Goal: Task Accomplishment & Management: Manage account settings

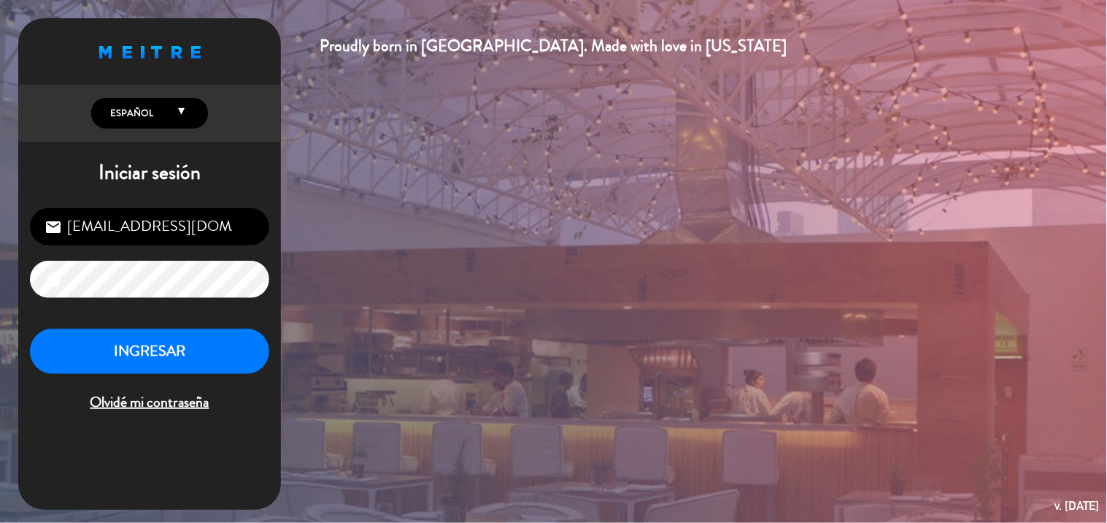
click at [161, 377] on div "INGRESAR Olvidé mi contraseña" at bounding box center [149, 371] width 239 height 86
click at [172, 361] on button "INGRESAR" at bounding box center [149, 351] width 239 height 46
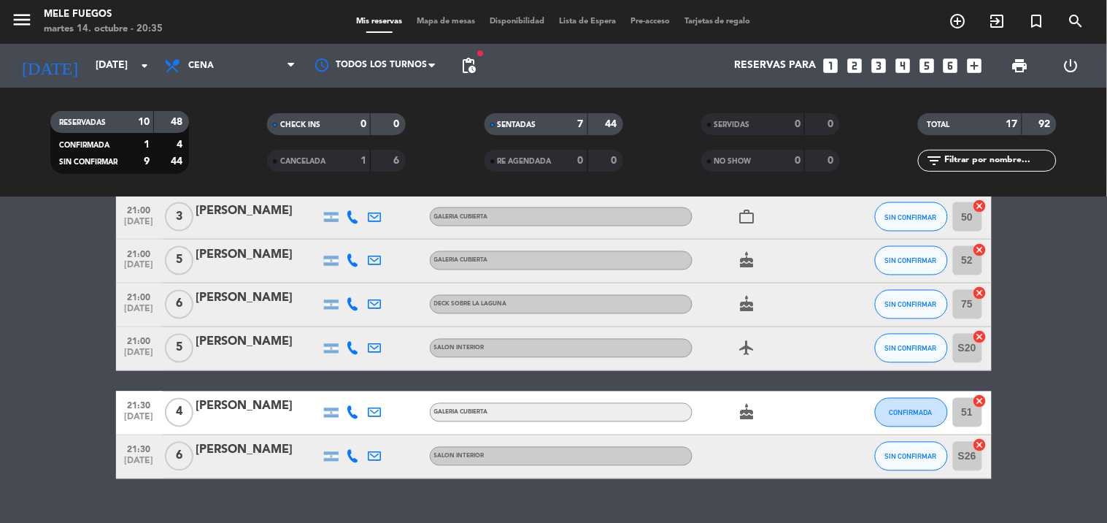
scroll to position [567, 0]
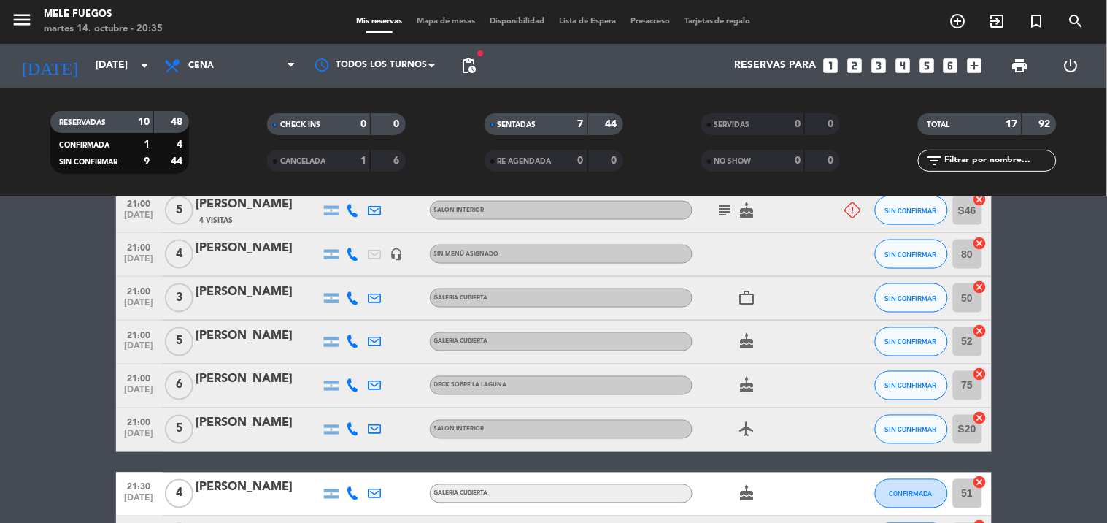
click at [852, 212] on icon at bounding box center [853, 210] width 16 height 16
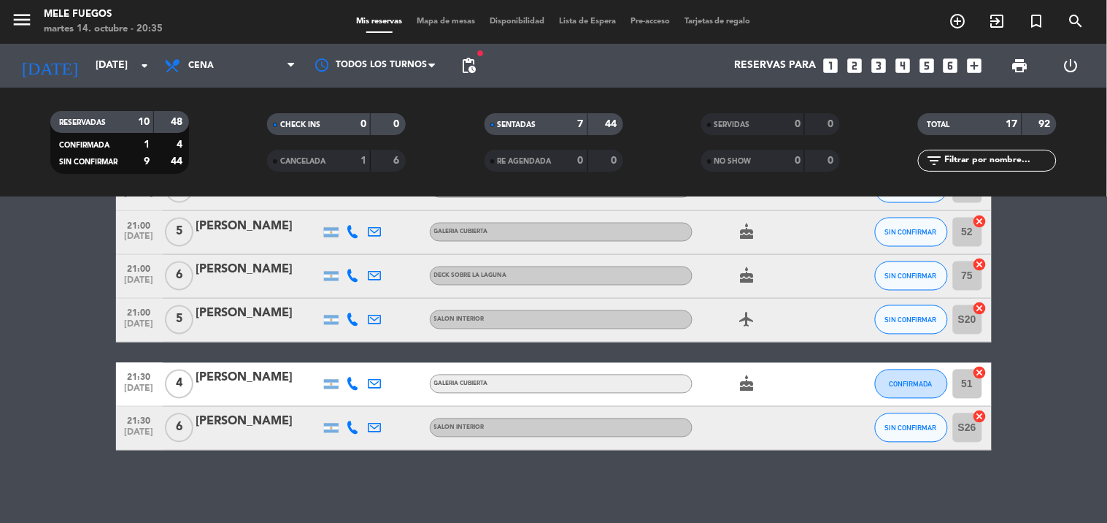
scroll to position [515, 0]
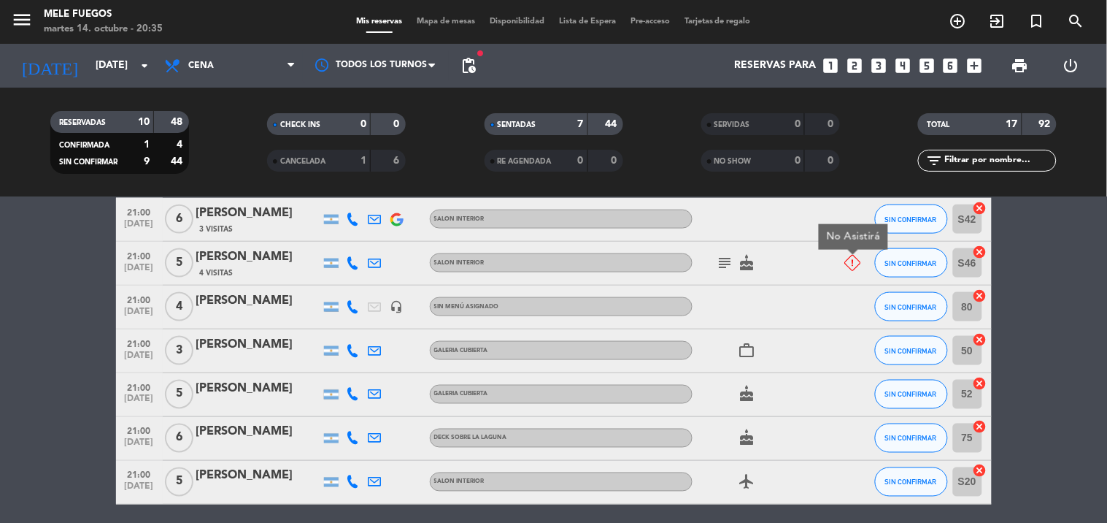
click at [747, 263] on icon "cake" at bounding box center [748, 263] width 18 height 18
click at [739, 261] on icon "cake" at bounding box center [748, 263] width 18 height 18
click at [726, 261] on icon "subject" at bounding box center [726, 263] width 18 height 18
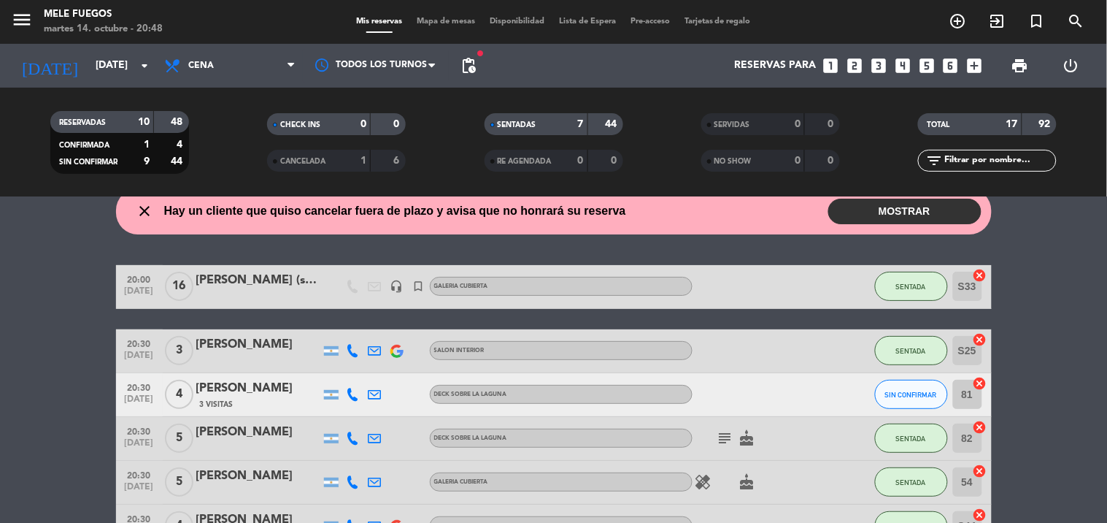
scroll to position [81, 0]
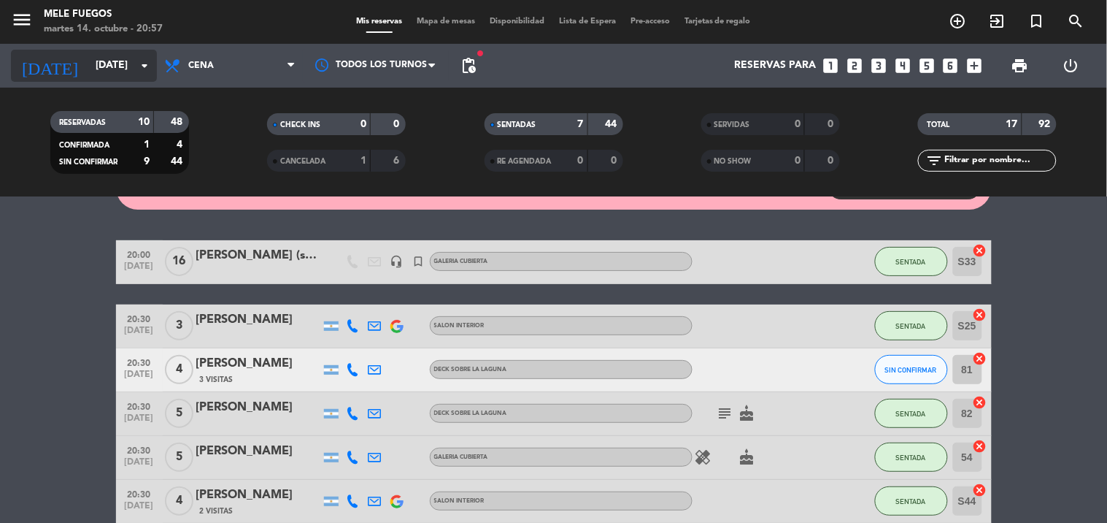
click at [129, 64] on input "[DATE]" at bounding box center [157, 66] width 139 height 26
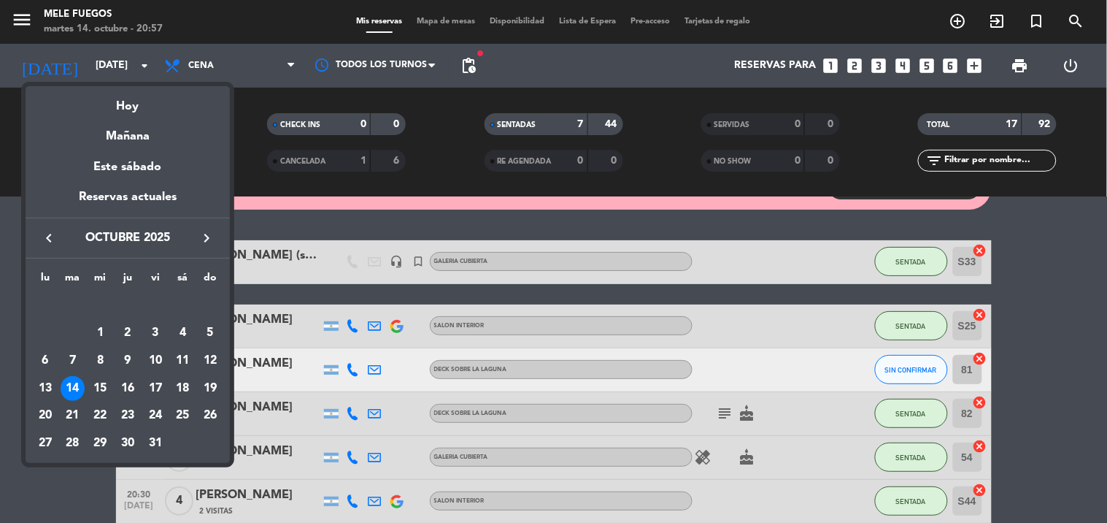
click at [66, 389] on div "14" at bounding box center [73, 388] width 25 height 25
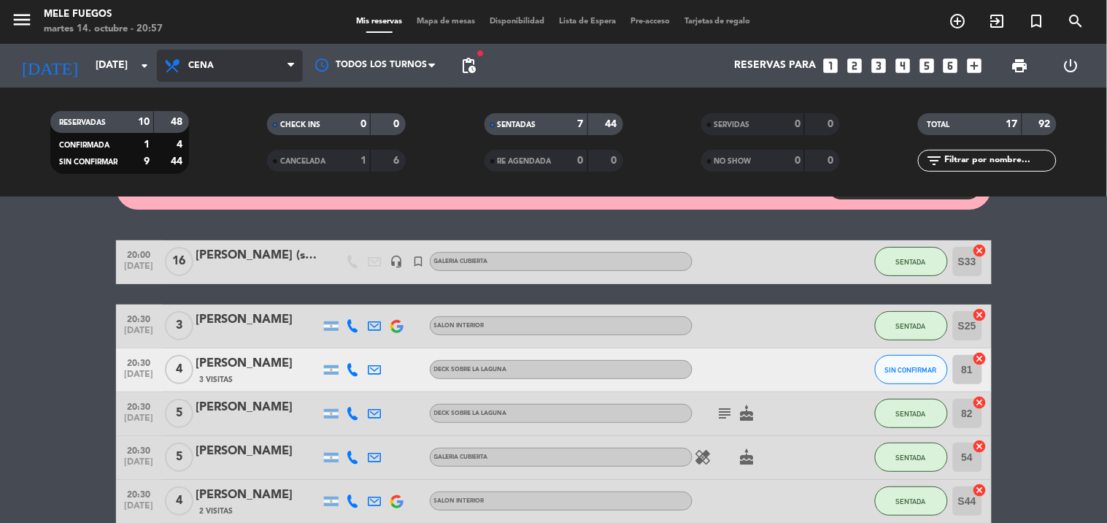
click at [212, 66] on span "Cena" at bounding box center [201, 66] width 26 height 10
click at [202, 166] on div "menu Mele Fuegos [DATE] 14. octubre - 20:57 Mis reservas Mapa de mesas Disponib…" at bounding box center [553, 98] width 1107 height 197
click at [236, 50] on span "Cena" at bounding box center [230, 66] width 146 height 32
click at [247, 159] on div "menu Mele Fuegos [DATE] 14. octubre - 20:57 Mis reservas Mapa de mesas Disponib…" at bounding box center [553, 98] width 1107 height 197
click at [273, 75] on span "Cena" at bounding box center [230, 66] width 146 height 32
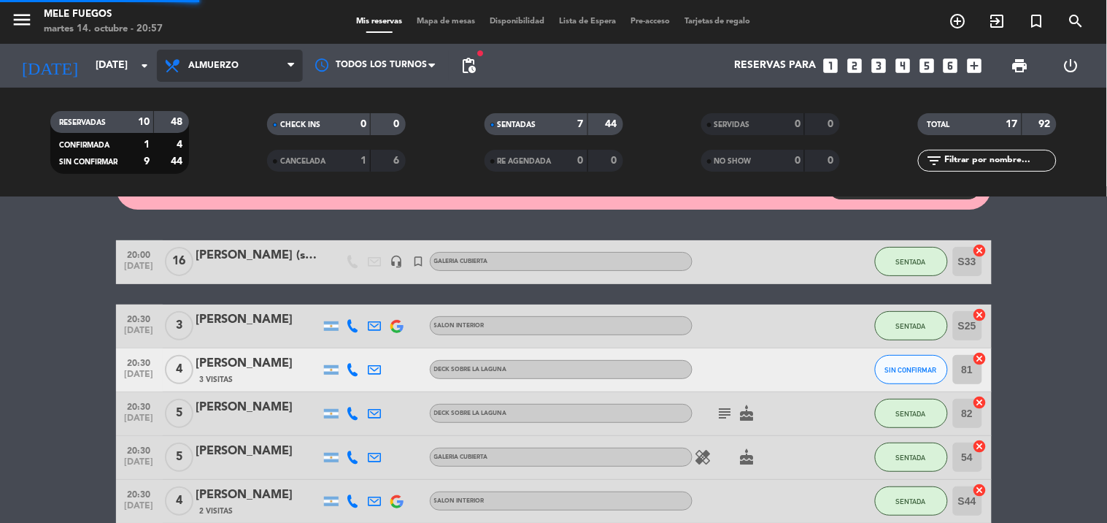
click at [237, 142] on div "menu Mele Fuegos [DATE] 14. octubre - 20:57 Mis reservas Mapa de mesas Disponib…" at bounding box center [553, 98] width 1107 height 197
click at [255, 66] on span "Almuerzo" at bounding box center [230, 66] width 146 height 32
click at [219, 152] on div "menu Mele Fuegos [DATE] 14. octubre - 20:57 Mis reservas Mapa de mesas Disponib…" at bounding box center [553, 98] width 1107 height 197
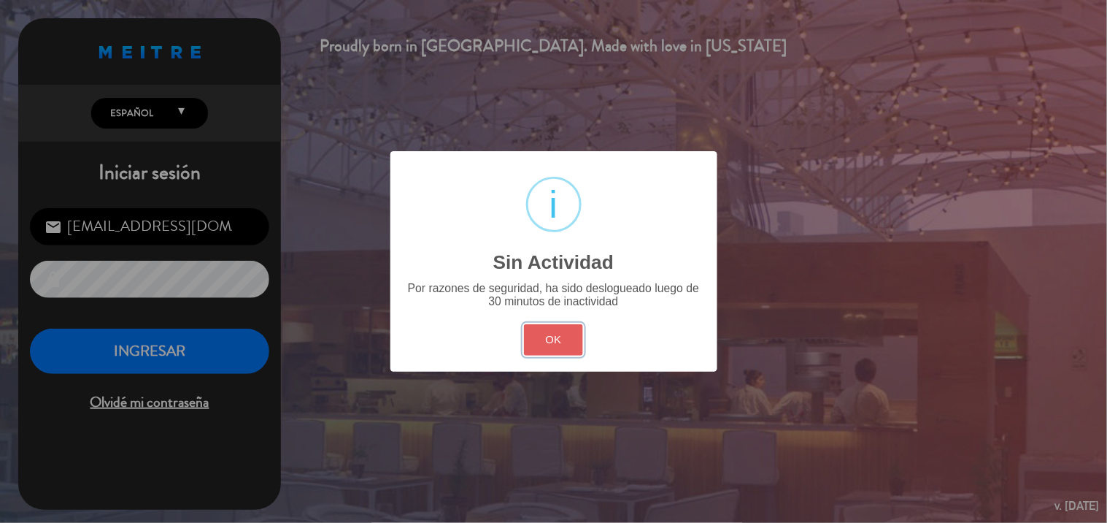
click at [560, 333] on button "OK" at bounding box center [553, 339] width 59 height 31
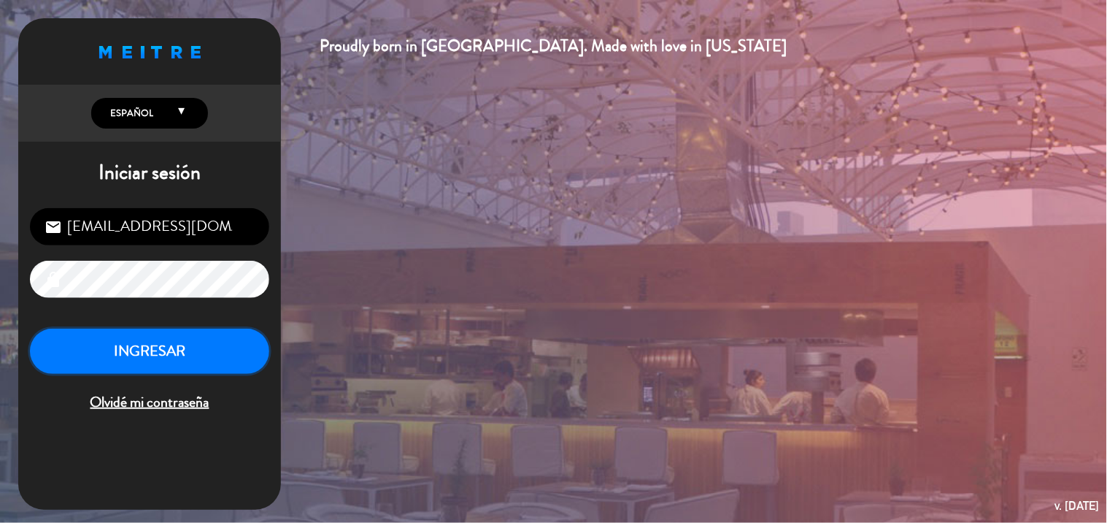
click at [239, 344] on button "INGRESAR" at bounding box center [149, 351] width 239 height 46
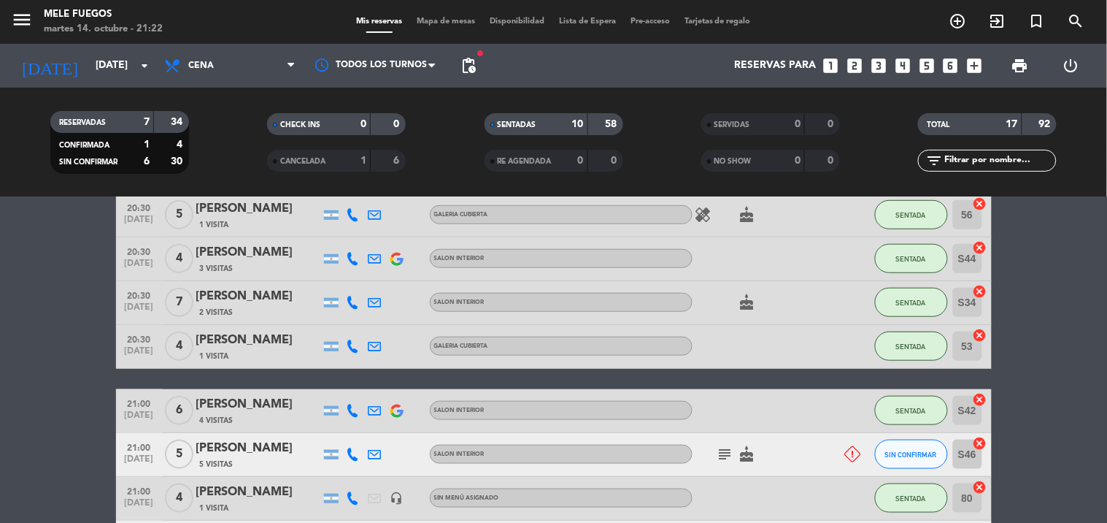
scroll to position [648, 0]
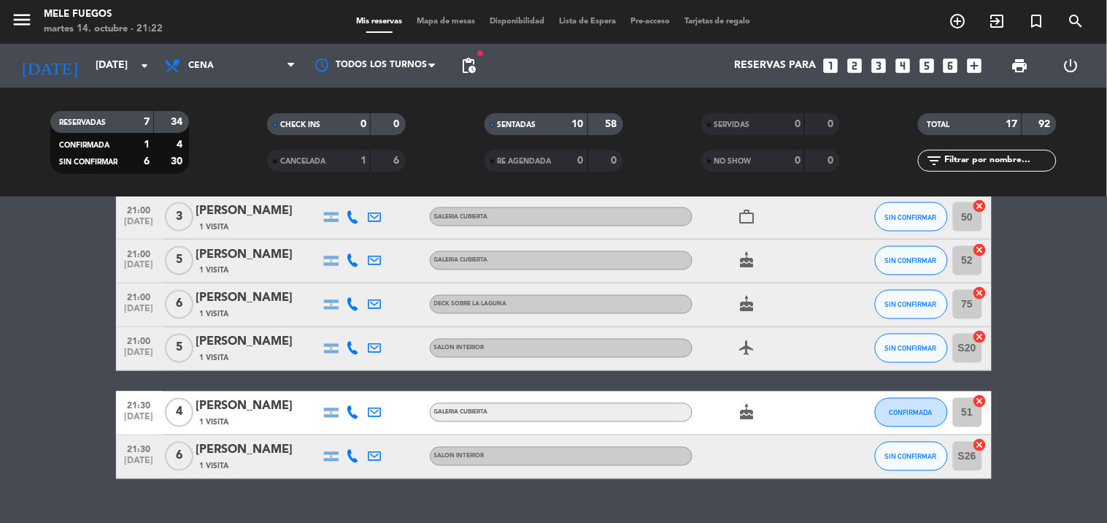
click at [749, 344] on icon "airplanemode_active" at bounding box center [748, 348] width 18 height 18
click at [748, 419] on icon "cake" at bounding box center [748, 413] width 18 height 18
click at [748, 223] on icon "work_outline" at bounding box center [748, 217] width 18 height 18
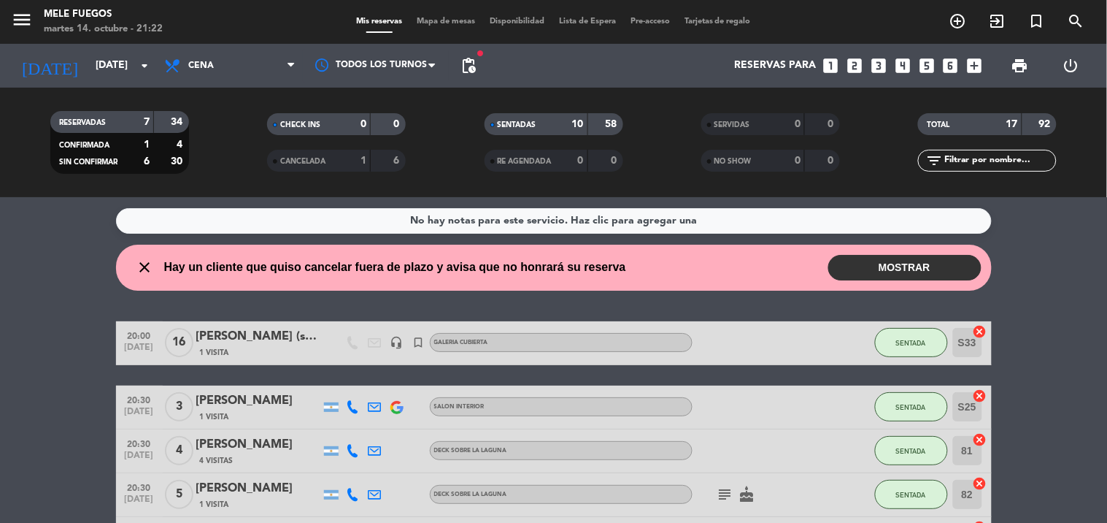
scroll to position [162, 0]
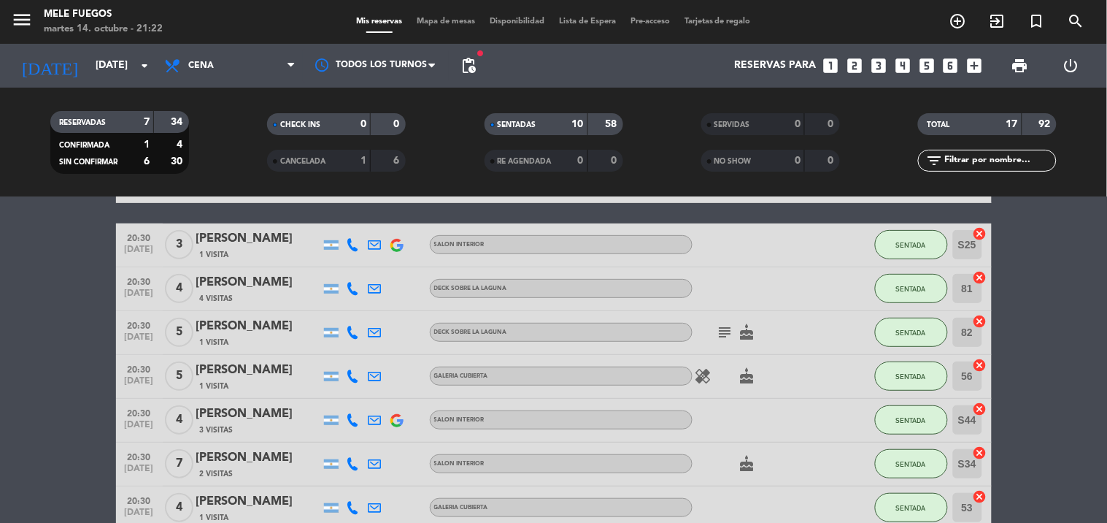
click at [720, 337] on icon "subject" at bounding box center [726, 332] width 18 height 18
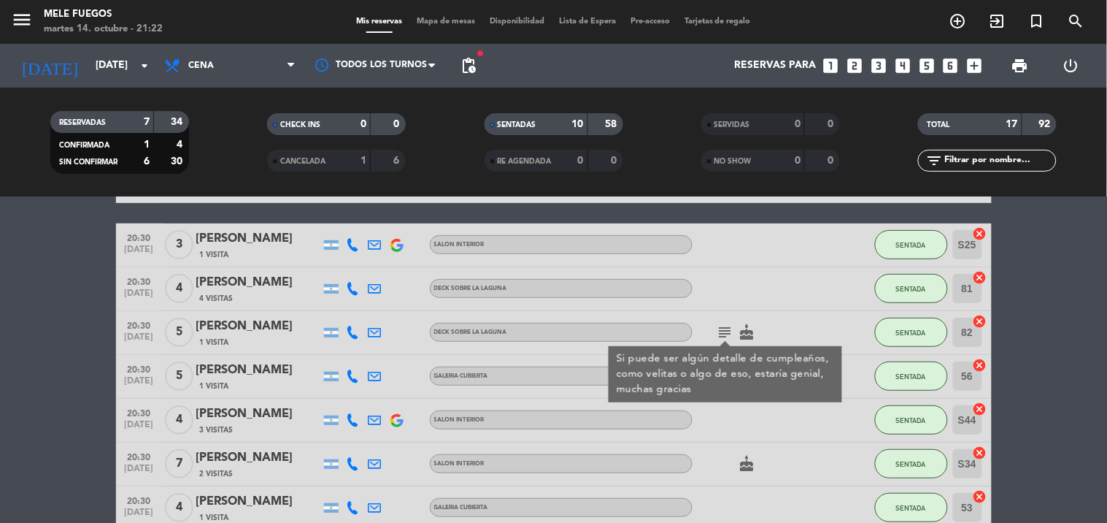
click at [720, 333] on icon "subject" at bounding box center [726, 332] width 18 height 18
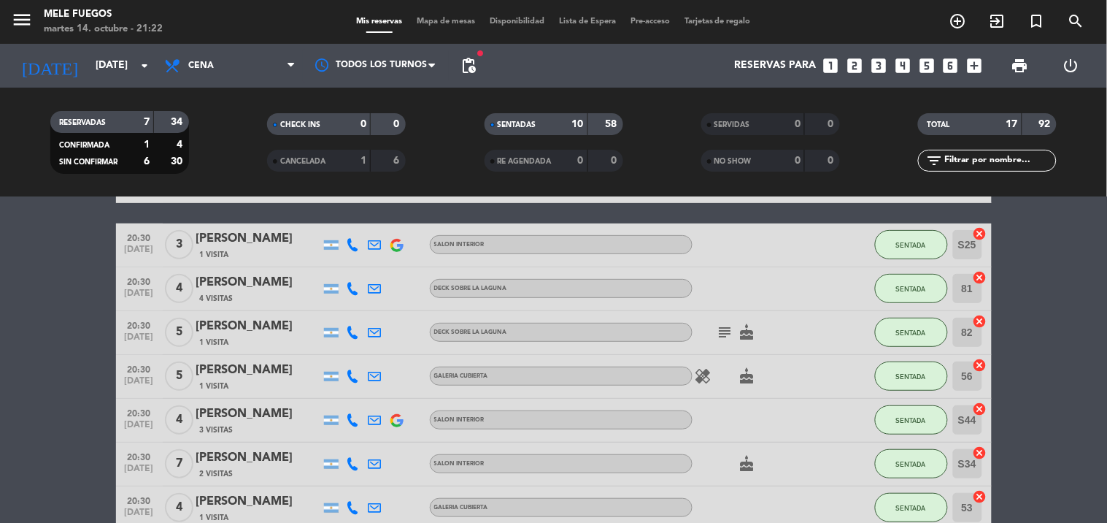
click at [720, 333] on icon "subject" at bounding box center [726, 332] width 18 height 18
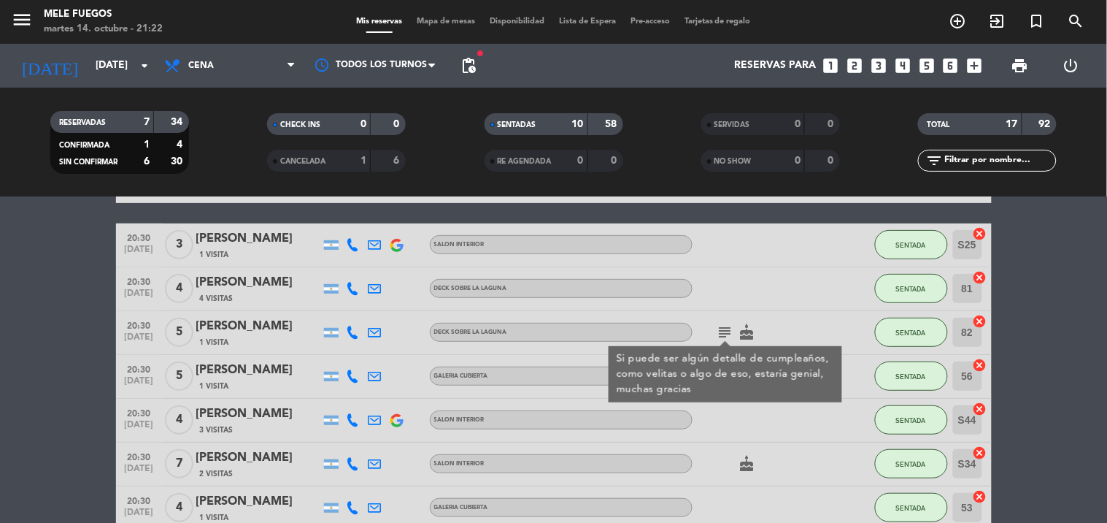
click at [720, 333] on icon "subject" at bounding box center [726, 332] width 18 height 18
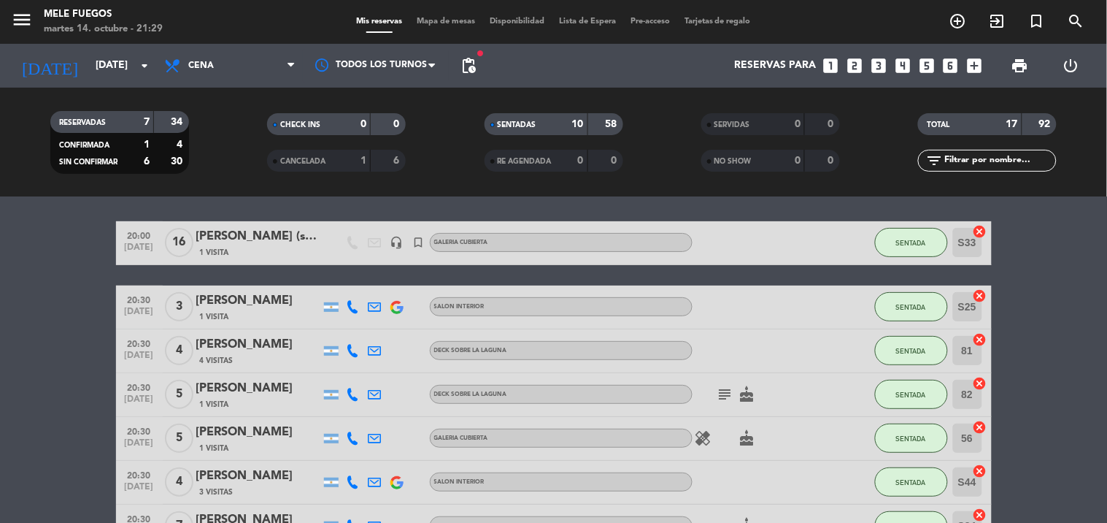
scroll to position [0, 0]
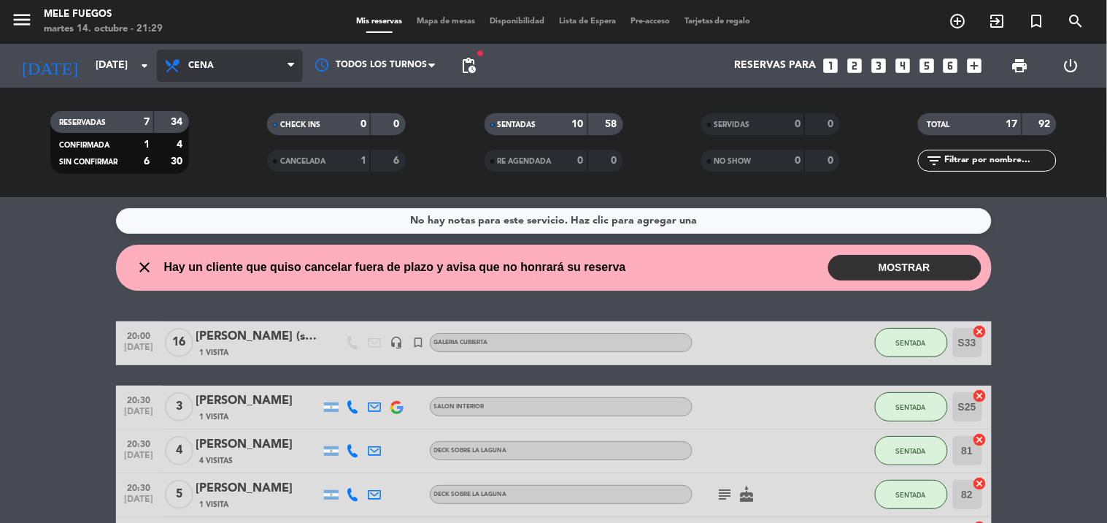
click at [185, 61] on span "Cena" at bounding box center [230, 66] width 146 height 32
click at [216, 164] on div "menu Mele Fuegos [DATE] 14. octubre - 21:29 Mis reservas Mapa de mesas Disponib…" at bounding box center [553, 98] width 1107 height 197
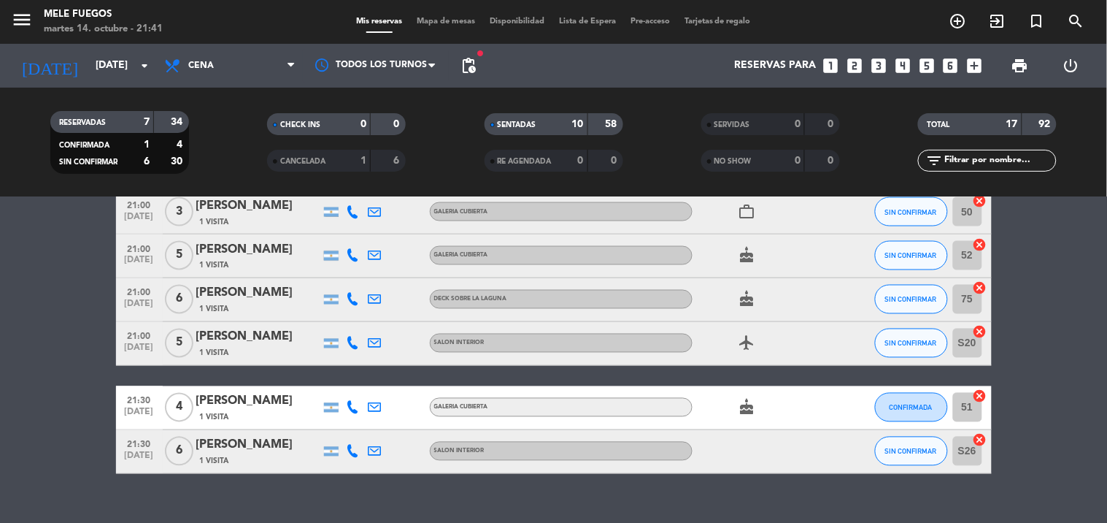
scroll to position [677, 0]
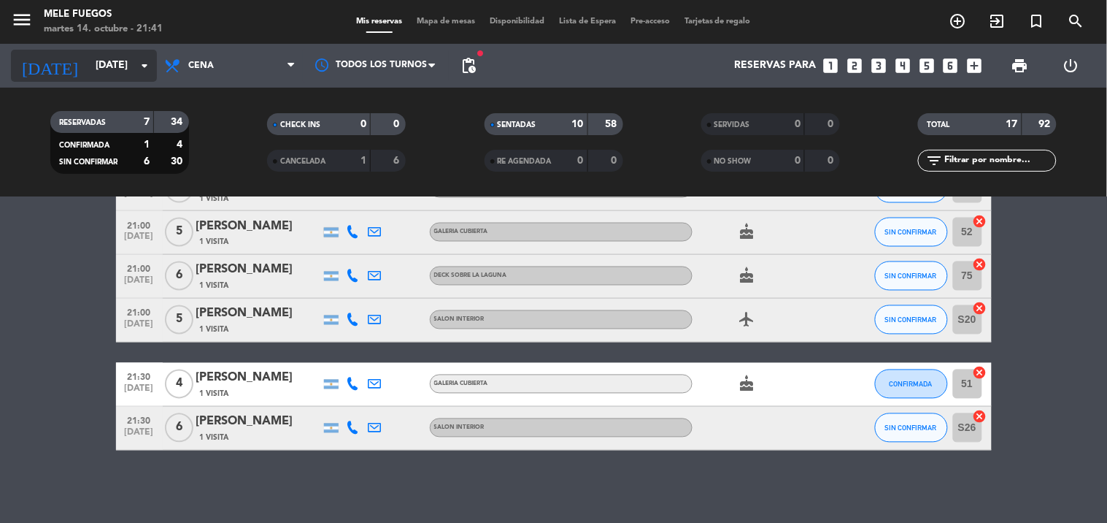
click at [102, 56] on input "[DATE]" at bounding box center [157, 66] width 139 height 26
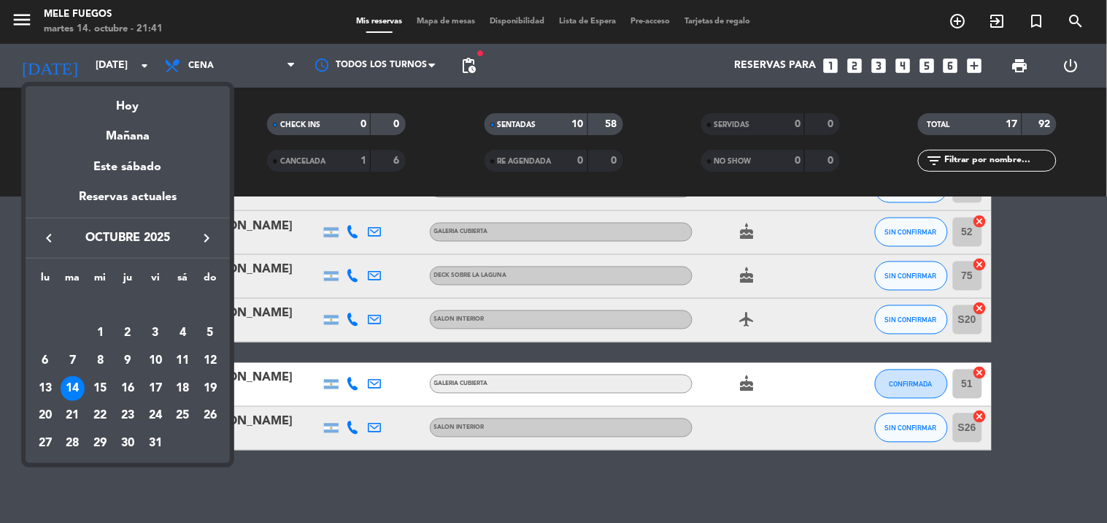
click at [66, 381] on div "14" at bounding box center [73, 388] width 25 height 25
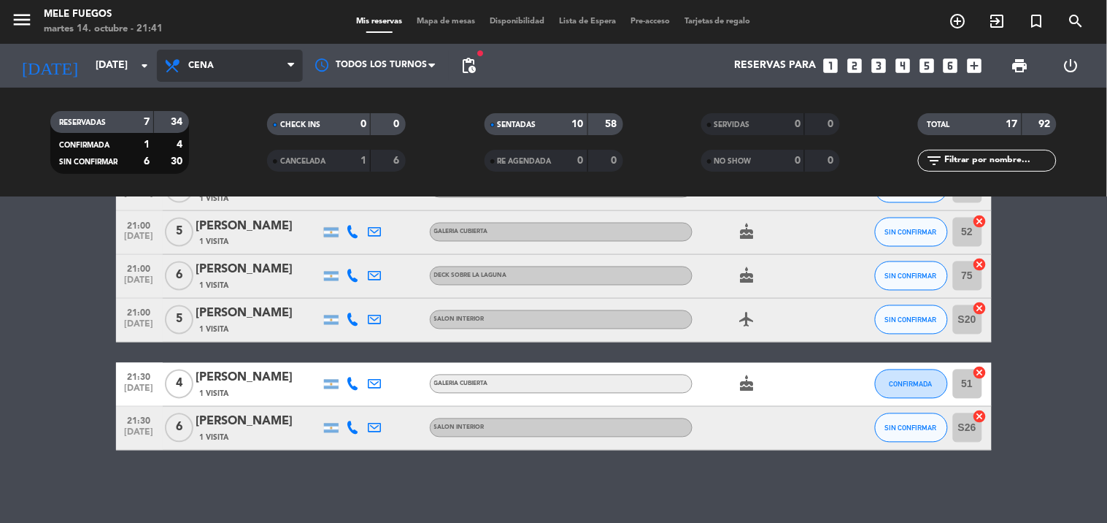
click at [195, 63] on span "Cena" at bounding box center [201, 66] width 26 height 10
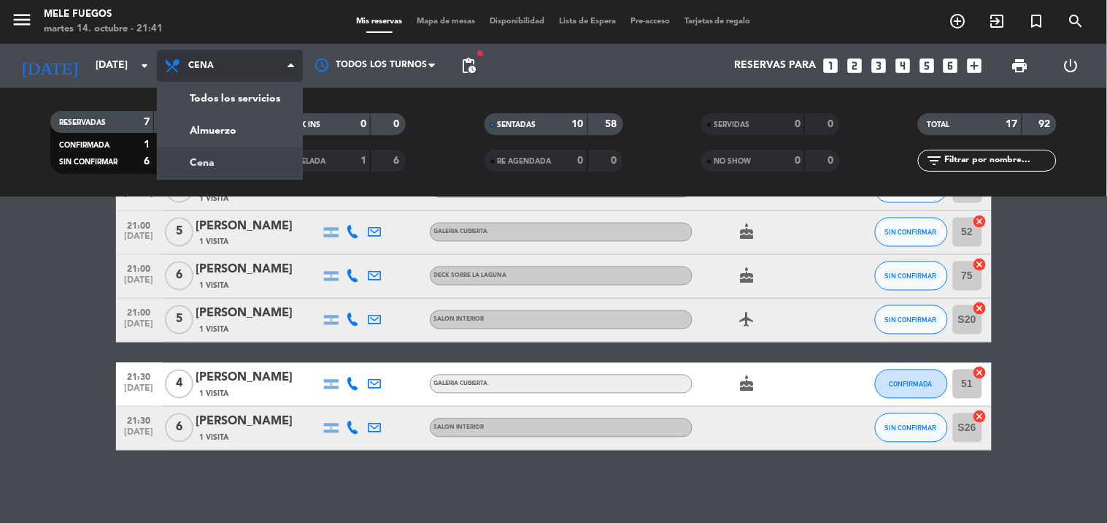
click at [223, 135] on div "menu Mele Fuegos [DATE] 14. octubre - 21:41 Mis reservas Mapa de mesas Disponib…" at bounding box center [553, 98] width 1107 height 197
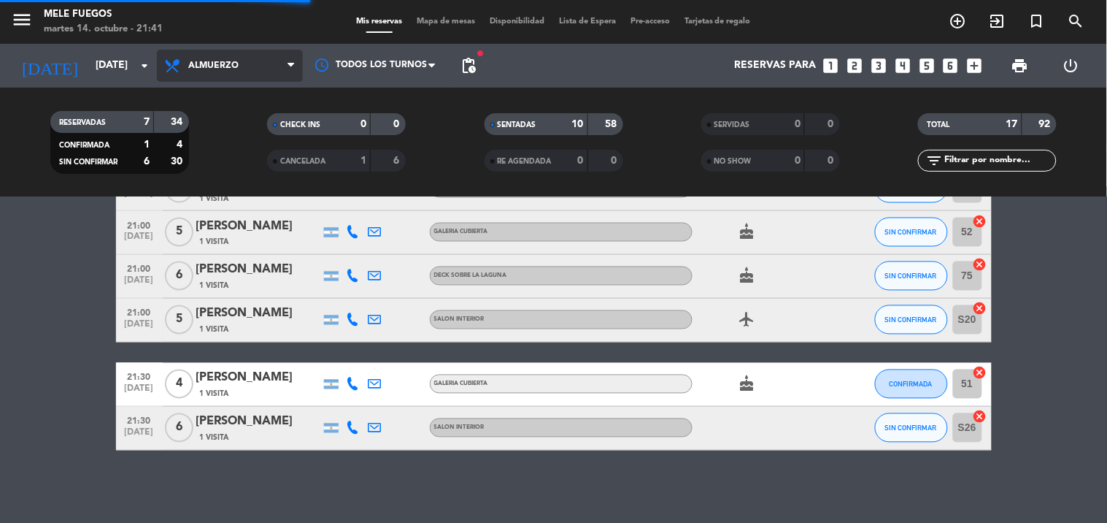
click at [234, 56] on span "Almuerzo" at bounding box center [230, 66] width 146 height 32
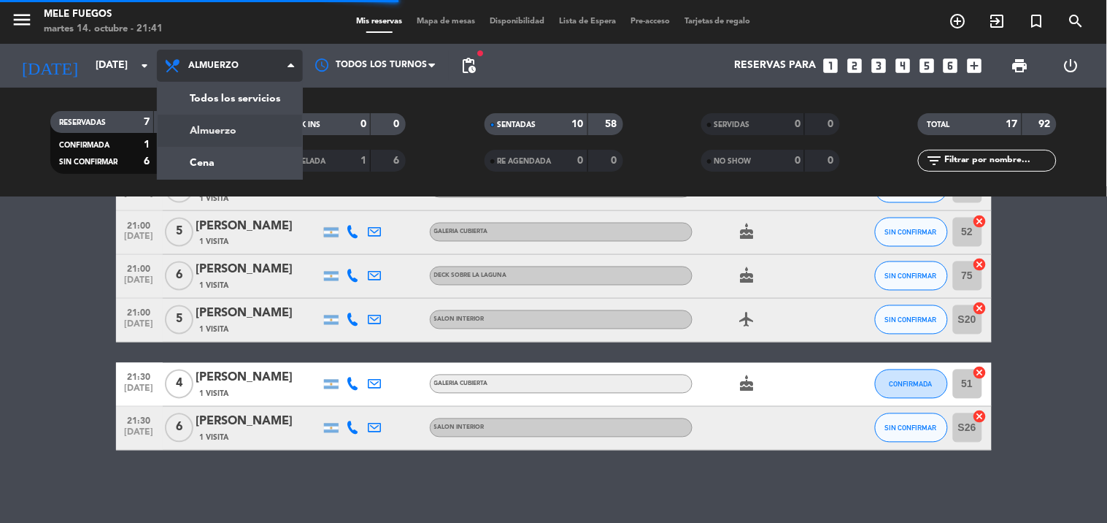
click at [220, 151] on div "menu Mele Fuegos [DATE] 14. octubre - 21:41 Mis reservas Mapa de mesas Disponib…" at bounding box center [553, 98] width 1107 height 197
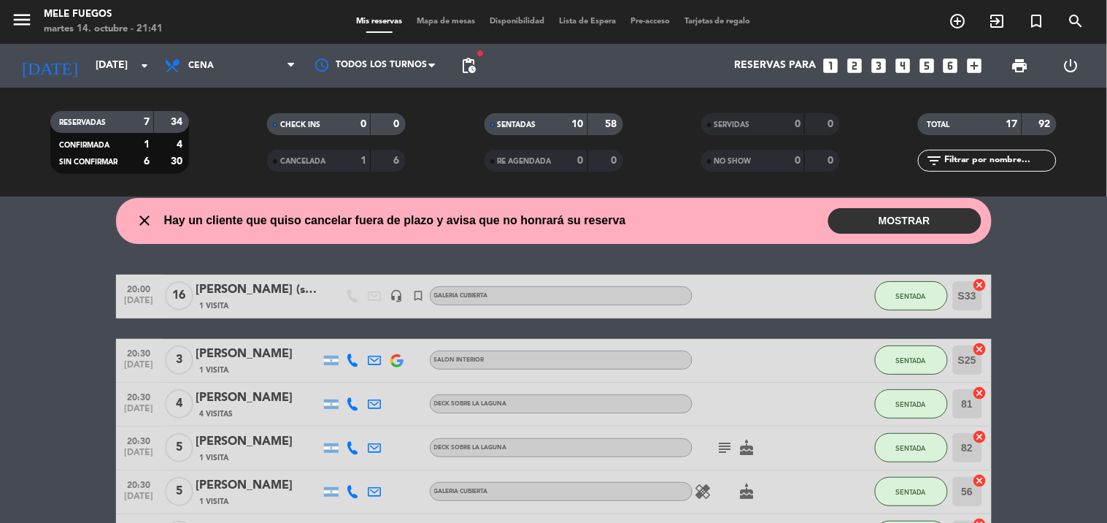
scroll to position [0, 0]
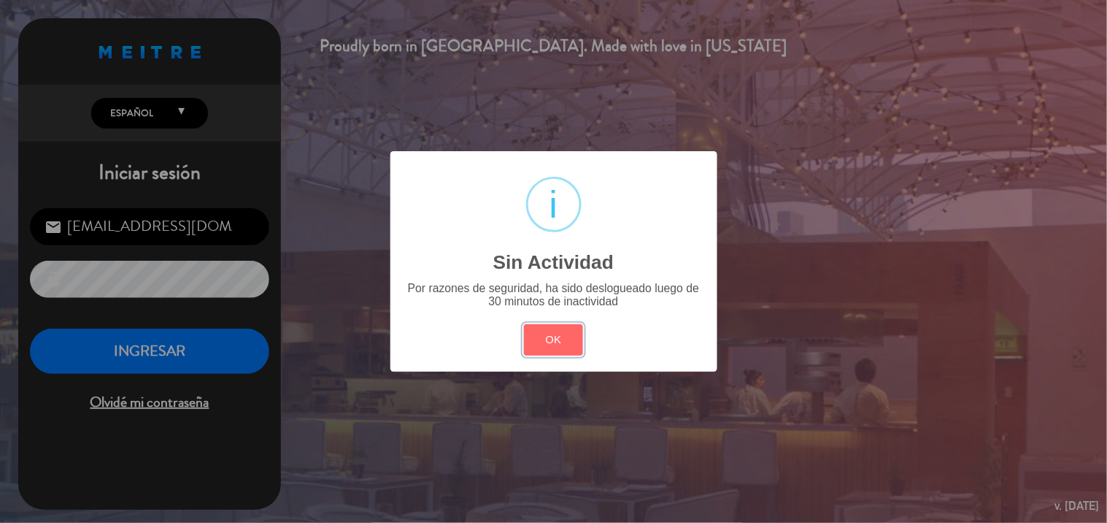
click at [567, 344] on button "OK" at bounding box center [553, 339] width 59 height 31
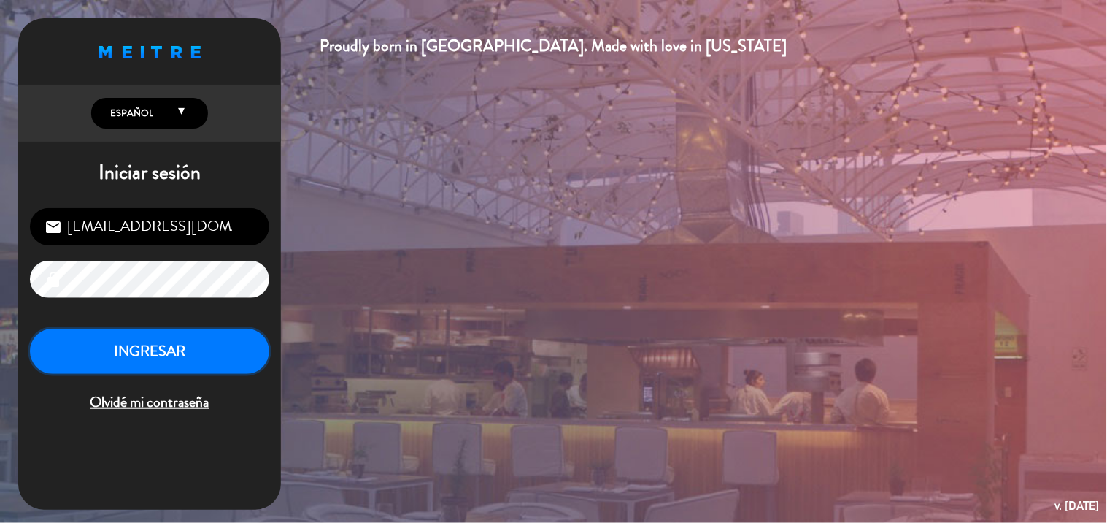
click at [209, 368] on button "INGRESAR" at bounding box center [149, 351] width 239 height 46
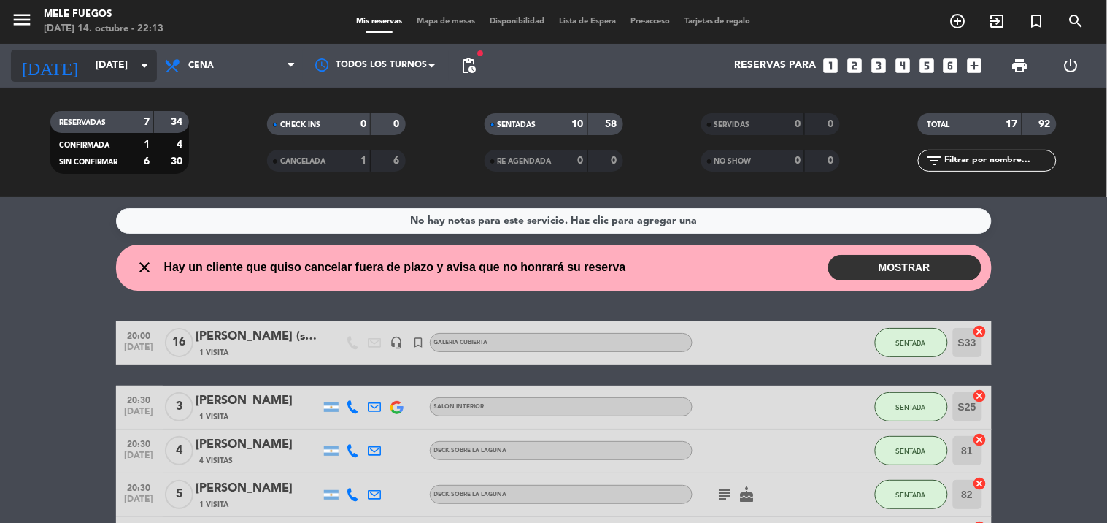
click at [131, 66] on input "[DATE]" at bounding box center [157, 66] width 139 height 26
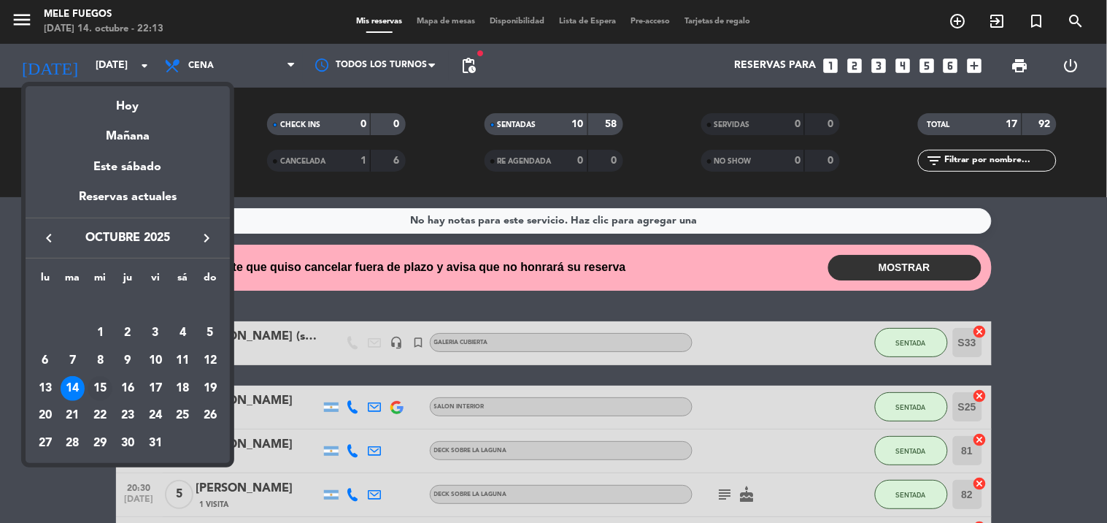
click at [103, 380] on div "15" at bounding box center [100, 388] width 25 height 25
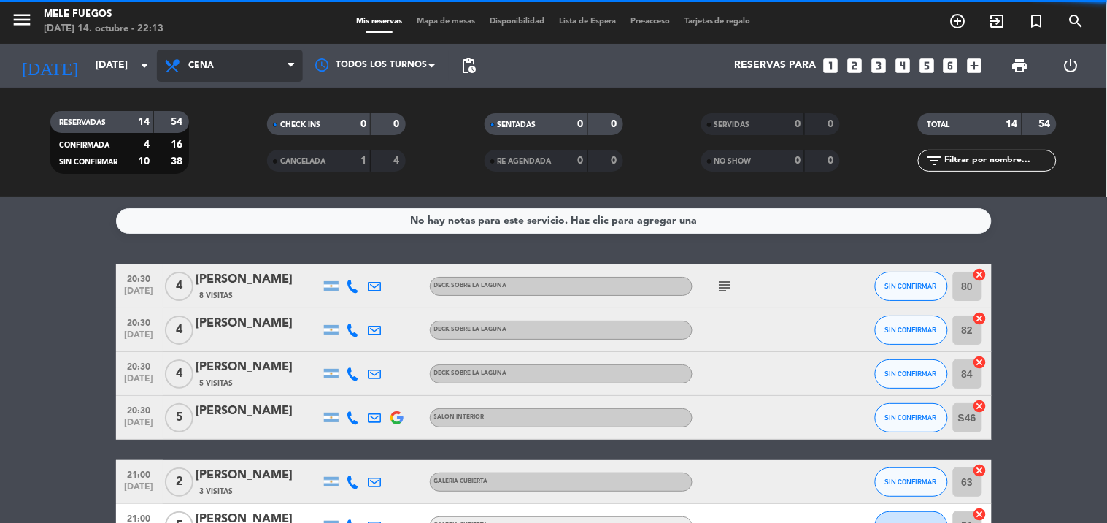
click at [228, 62] on span "Cena" at bounding box center [230, 66] width 146 height 32
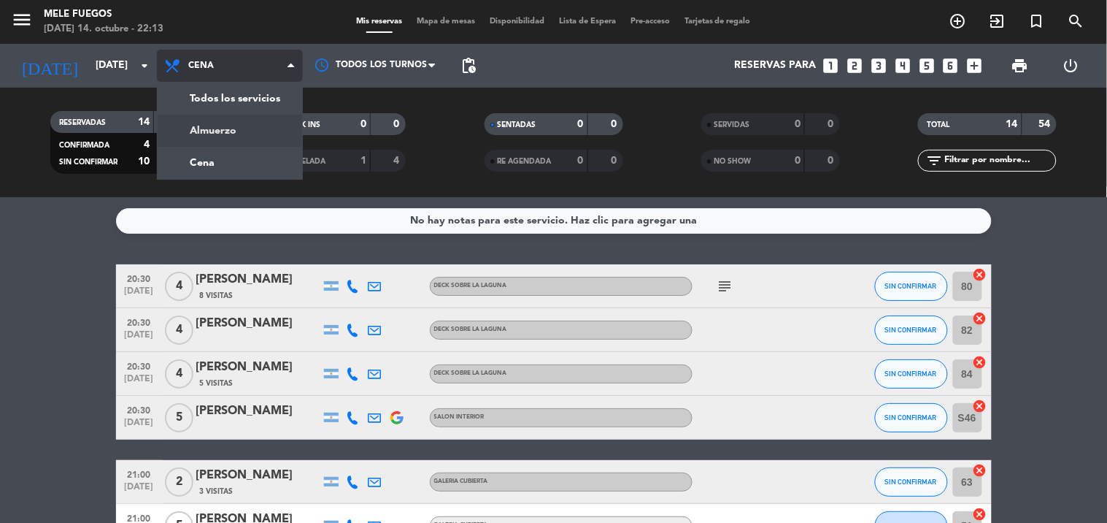
click at [228, 130] on div "menu Mele Fuegos [DATE] 14. octubre - 22:13 Mis reservas Mapa de mesas Disponib…" at bounding box center [553, 98] width 1107 height 197
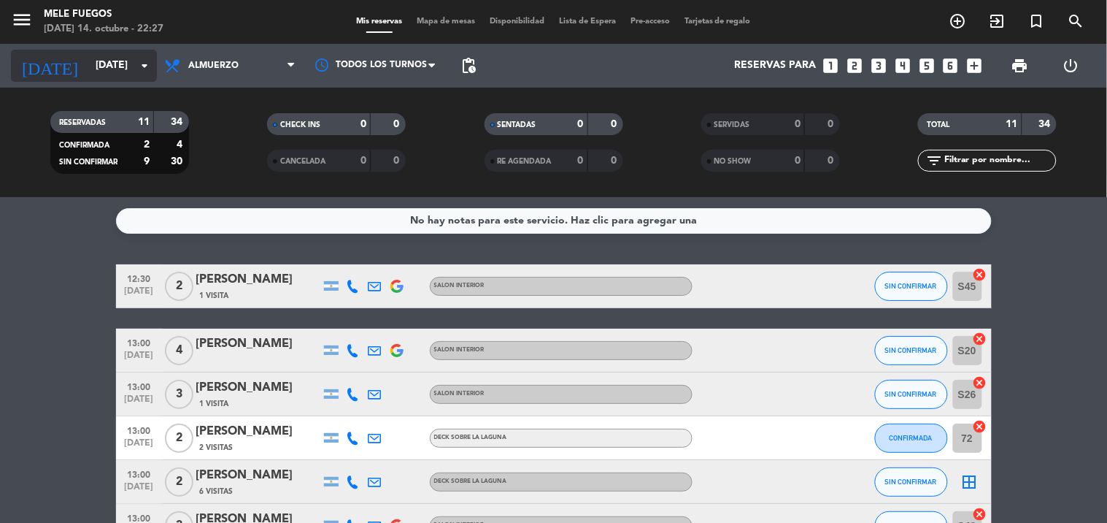
click at [152, 60] on icon "arrow_drop_down" at bounding box center [145, 66] width 18 height 18
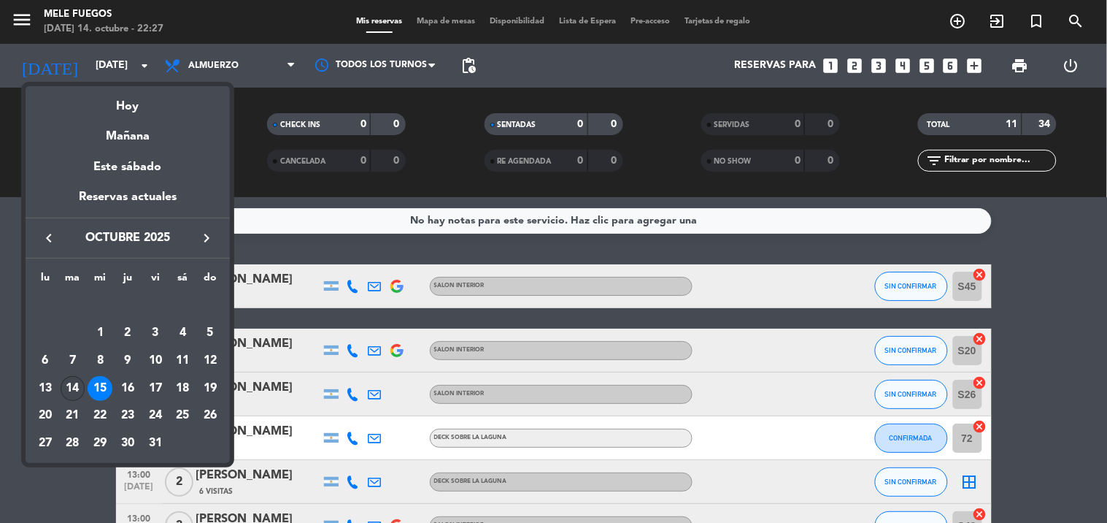
click at [69, 390] on div "14" at bounding box center [73, 388] width 25 height 25
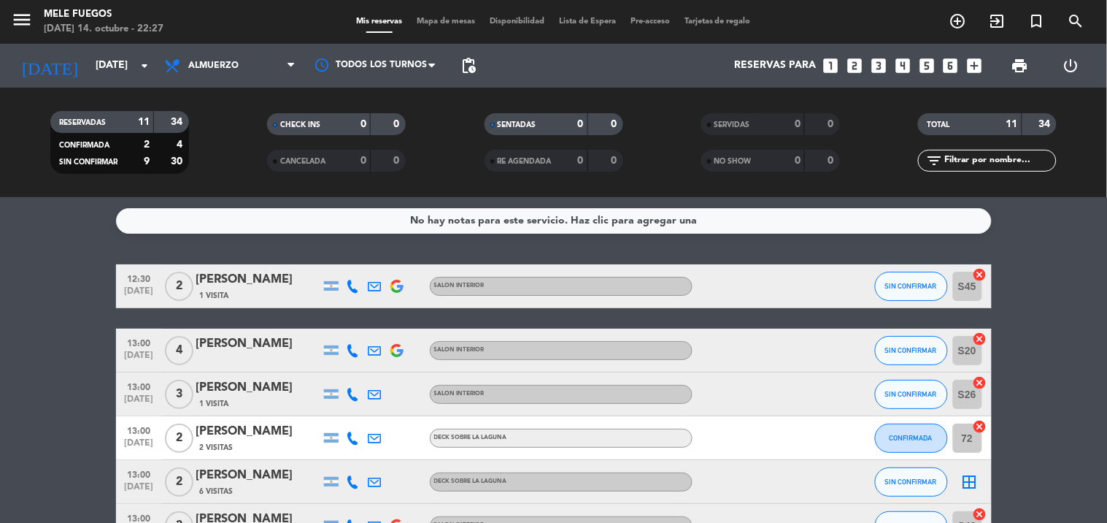
type input "[DATE]"
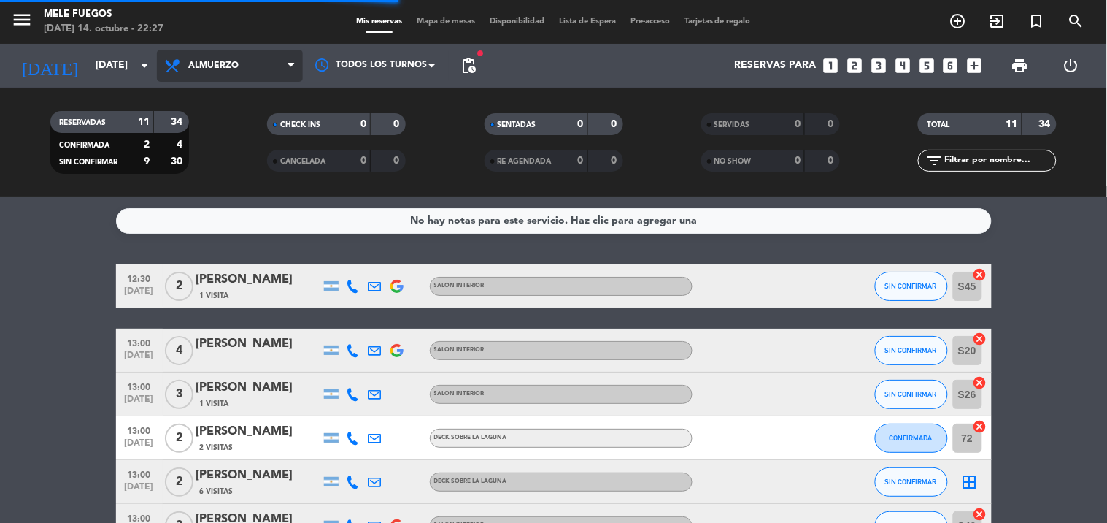
click at [266, 61] on span "Almuerzo" at bounding box center [230, 66] width 146 height 32
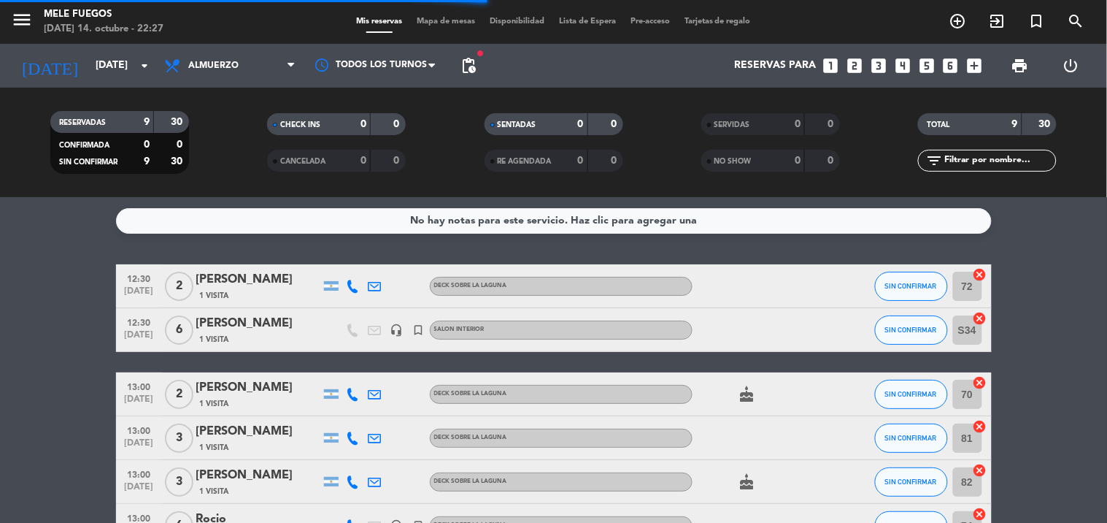
click at [244, 161] on filter-checkbox "CANCELADA 0 0" at bounding box center [336, 161] width 217 height 22
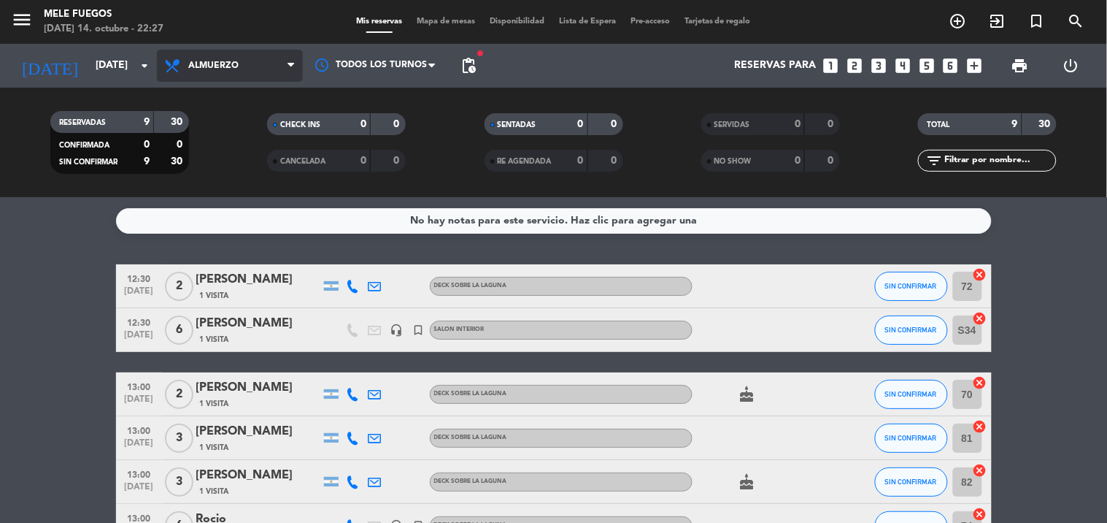
click at [250, 69] on span "Almuerzo" at bounding box center [230, 66] width 146 height 32
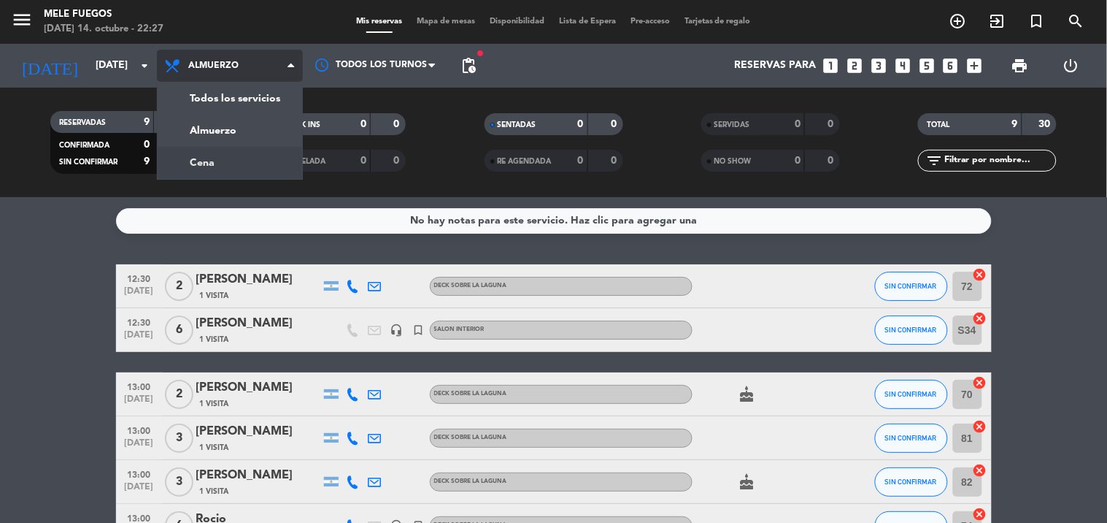
click at [231, 154] on div "menu Mele Fuegos [DATE] 14. octubre - 22:27 Mis reservas Mapa de mesas Disponib…" at bounding box center [553, 98] width 1107 height 197
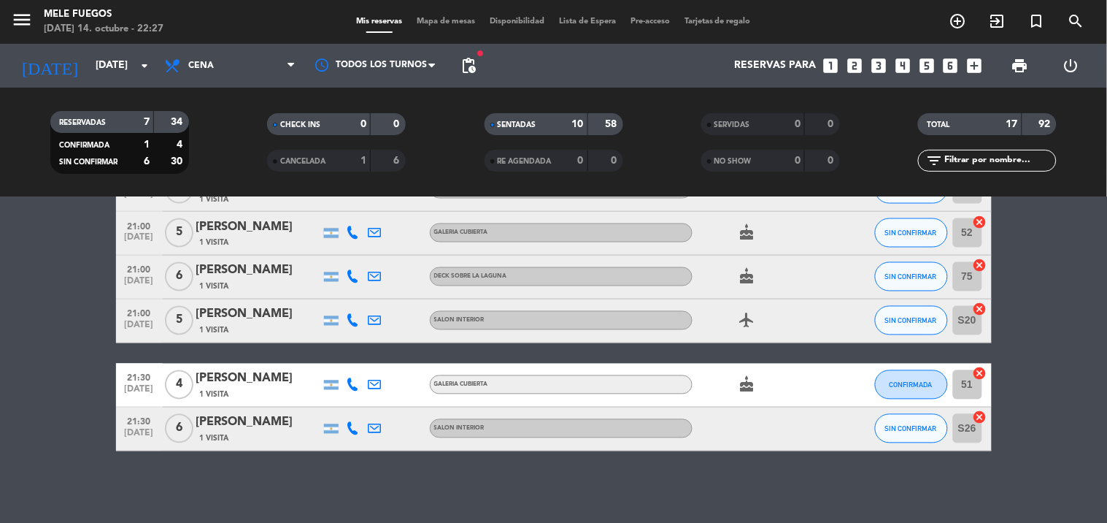
scroll to position [677, 0]
